Goal: Task Accomplishment & Management: Complete application form

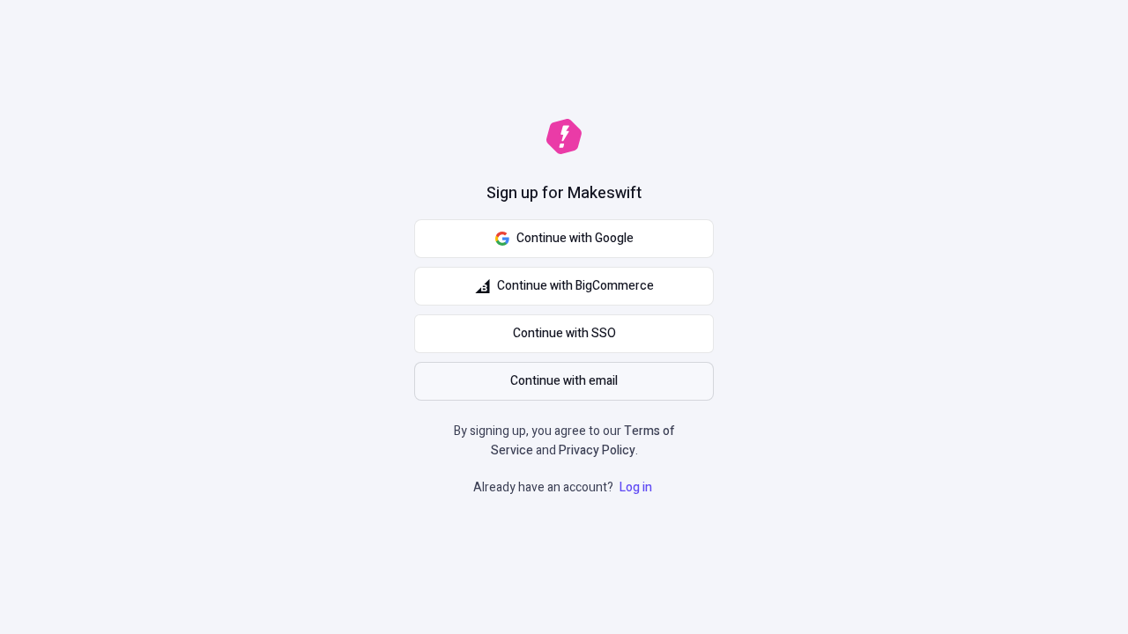
click at [564, 382] on span "Continue with email" at bounding box center [564, 381] width 108 height 19
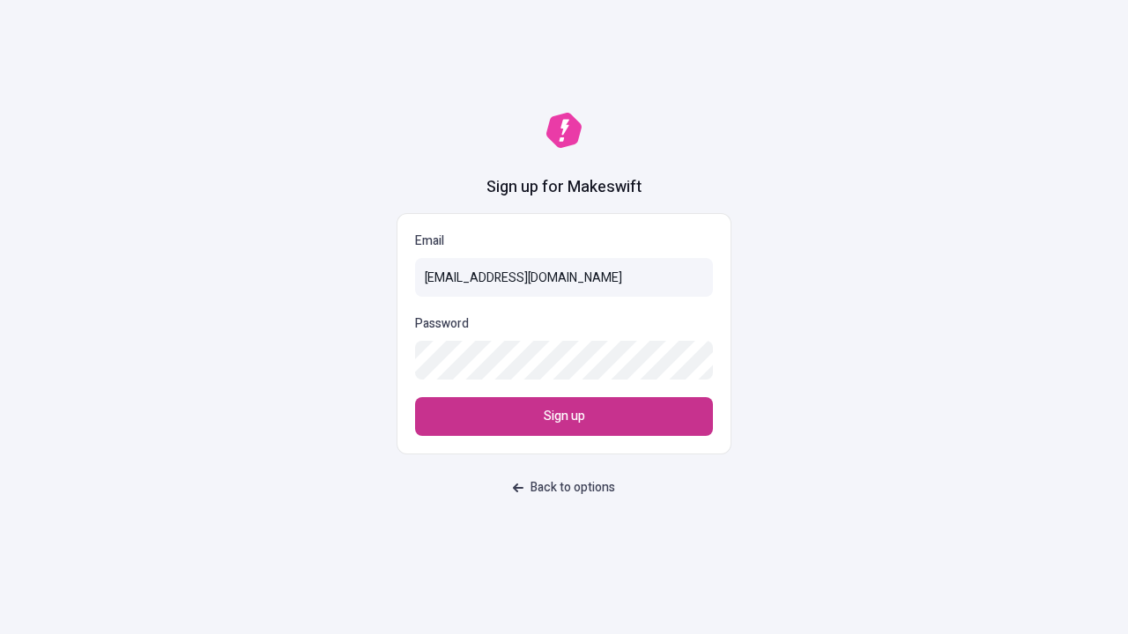
click at [564, 417] on span "Sign up" at bounding box center [564, 416] width 41 height 19
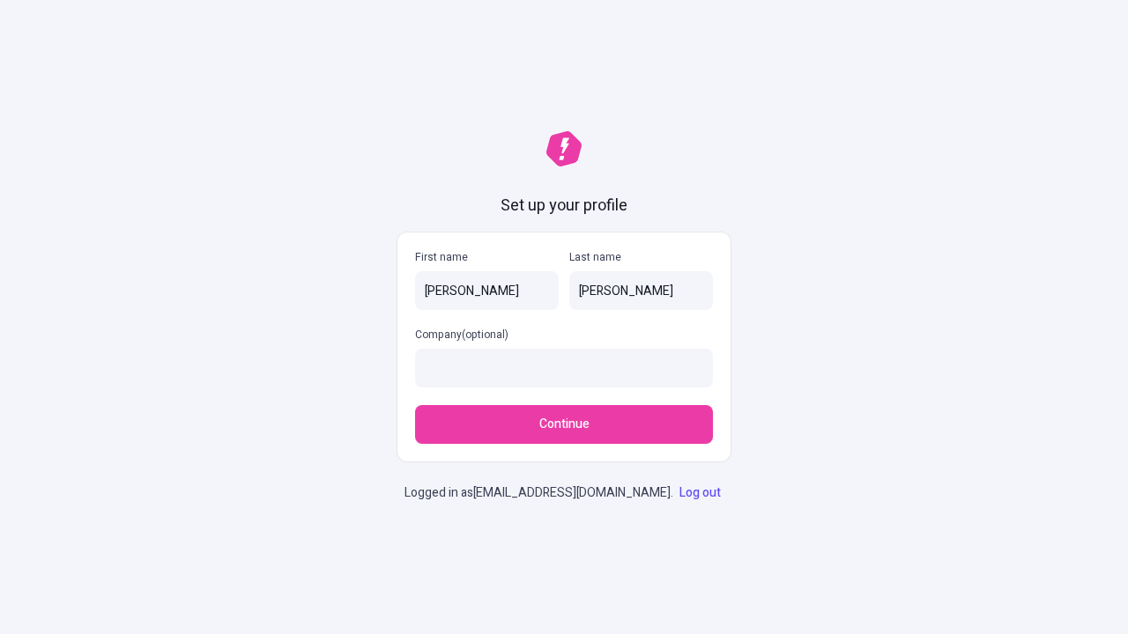
type input "[PERSON_NAME]"
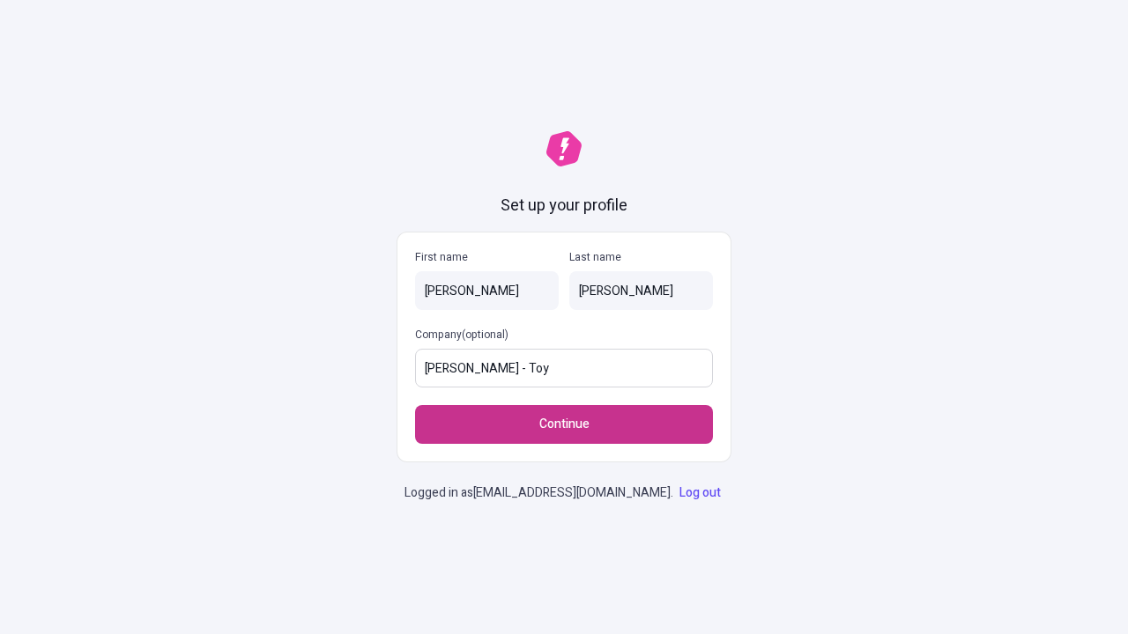
type input "[PERSON_NAME] - Toy"
click at [564, 415] on span "Continue" at bounding box center [564, 424] width 50 height 19
